Goal: Entertainment & Leisure: Consume media (video, audio)

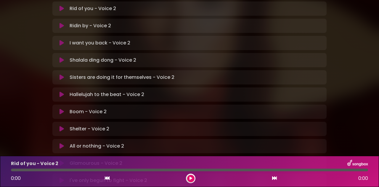
scroll to position [148, 0]
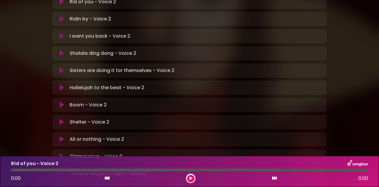
click at [61, 153] on icon at bounding box center [61, 156] width 4 height 6
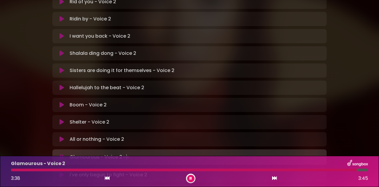
click at [63, 154] on icon at bounding box center [62, 157] width 4 height 6
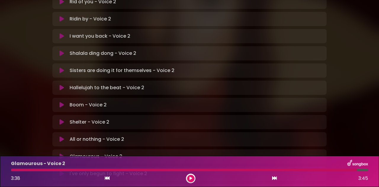
click at [63, 153] on icon at bounding box center [61, 156] width 4 height 6
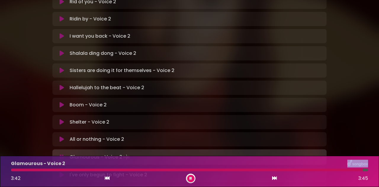
drag, startPoint x: 363, startPoint y: 170, endPoint x: 168, endPoint y: 162, distance: 194.8
click at [168, 162] on div "Glamourous - Voice 2 3:42 3:45" at bounding box center [189, 170] width 364 height 23
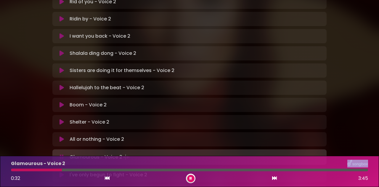
click at [62, 172] on icon at bounding box center [61, 175] width 4 height 6
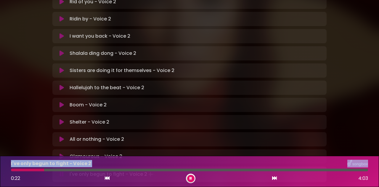
click at [66, 171] on div at bounding box center [189, 169] width 357 height 3
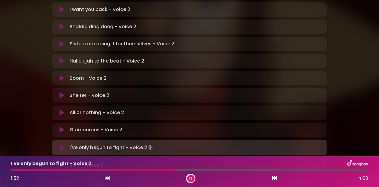
scroll to position [196, 0]
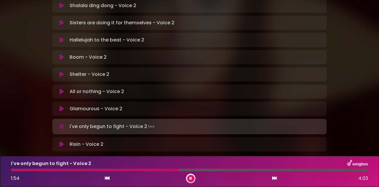
drag, startPoint x: 62, startPoint y: 112, endPoint x: 68, endPoint y: 98, distance: 15.2
click at [62, 141] on icon at bounding box center [61, 144] width 4 height 6
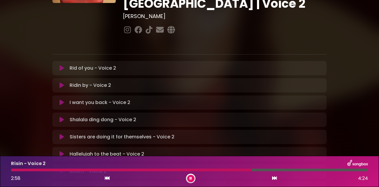
scroll to position [77, 0]
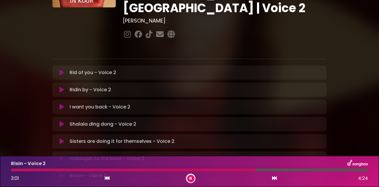
click at [60, 121] on icon at bounding box center [61, 124] width 4 height 6
